Goal: Information Seeking & Learning: Learn about a topic

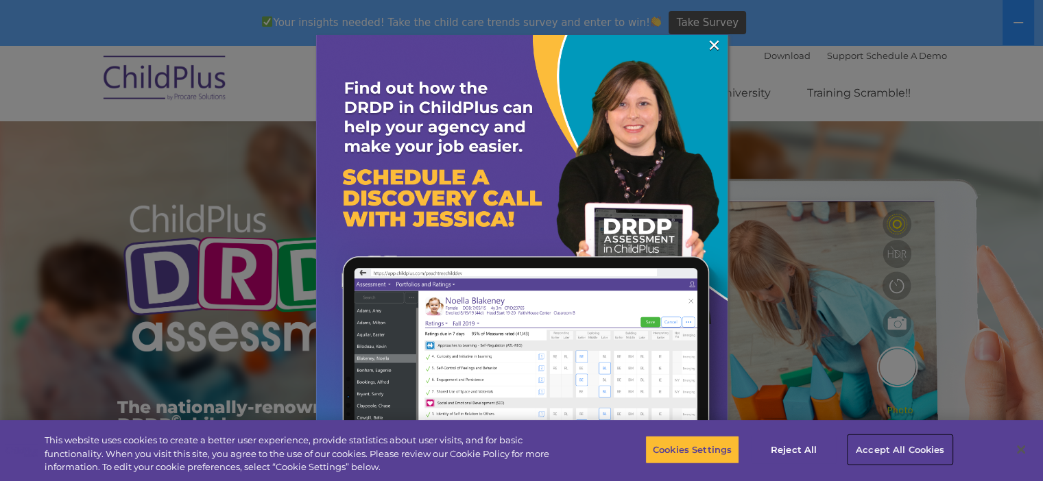
click at [902, 451] on button "Accept All Cookies" at bounding box center [900, 449] width 104 height 29
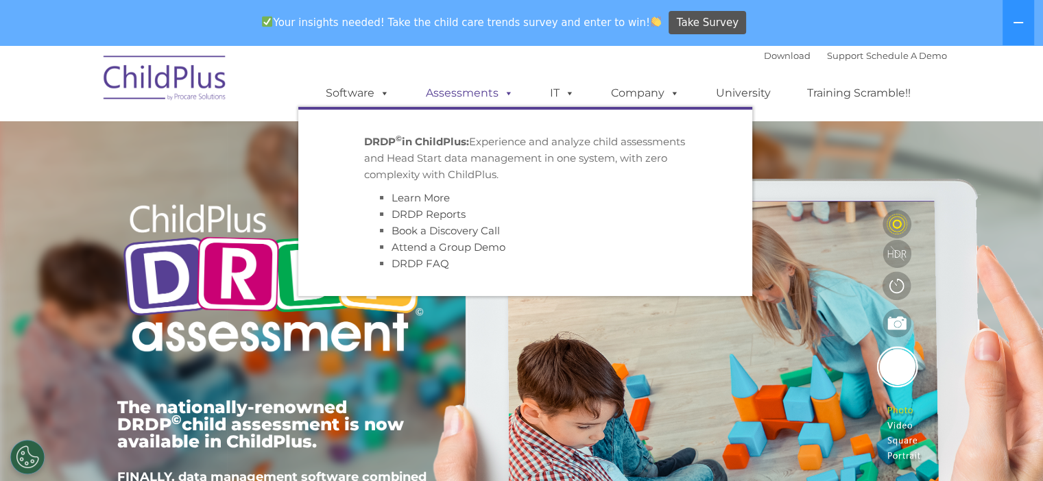
click at [467, 95] on link "Assessments" at bounding box center [469, 93] width 115 height 27
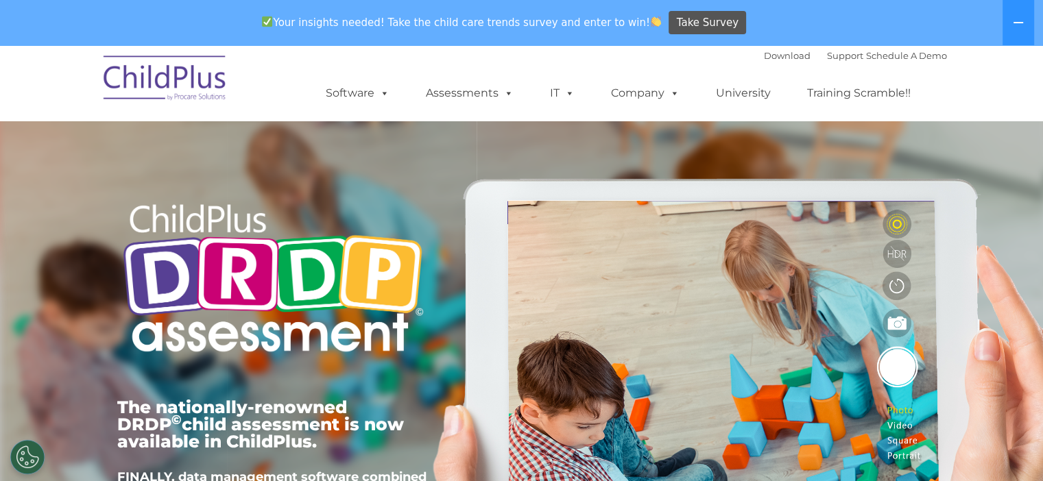
click at [1041, 31] on div "Your insights needed! Take the child care trends survey and enter to win! Take …" at bounding box center [521, 22] width 1043 height 45
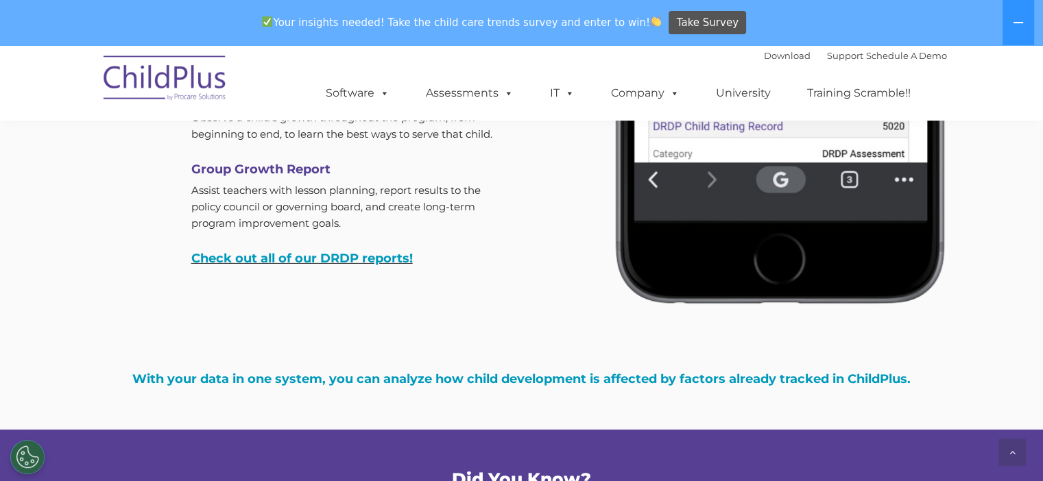
scroll to position [4351, 0]
